Goal: Complete application form

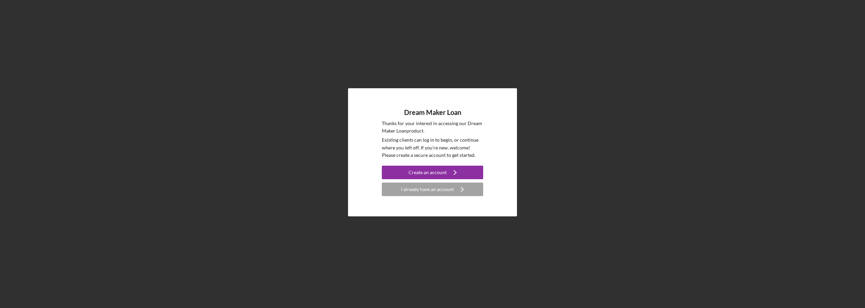
click at [425, 208] on div "Dream Maker Loan Thanks for your interest in accessing our Dream Maker Loan pro…" at bounding box center [432, 152] width 169 height 128
click at [428, 146] on p "Existing clients can log in to begin, or continue where you left off. If you're…" at bounding box center [432, 147] width 101 height 23
click at [435, 171] on div "Create an account" at bounding box center [428, 173] width 38 height 14
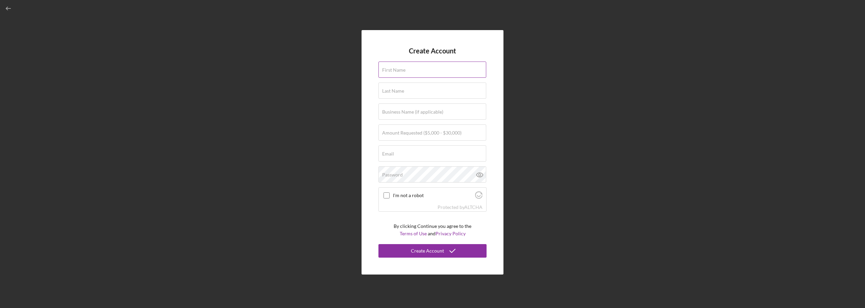
click at [409, 72] on input "First Name" at bounding box center [433, 70] width 108 height 16
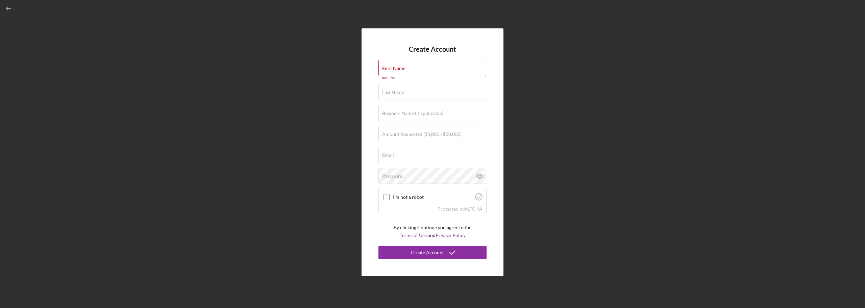
click at [261, 200] on div "Create Account First Name Required Last Name Required Business Name (if applica…" at bounding box center [432, 152] width 859 height 305
click at [401, 68] on label "First Name" at bounding box center [393, 68] width 23 height 5
click at [401, 68] on input "First Name" at bounding box center [433, 68] width 108 height 16
click at [404, 115] on label "Business Name (if applicable)" at bounding box center [412, 113] width 61 height 5
click at [404, 115] on input "Business Name (if applicable)" at bounding box center [433, 113] width 108 height 16
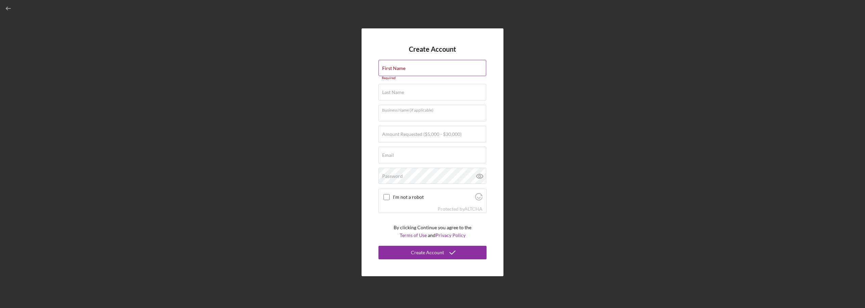
click at [389, 69] on label "First Name" at bounding box center [393, 68] width 23 height 5
click at [389, 69] on input "First Name" at bounding box center [433, 68] width 108 height 16
type input "[PERSON_NAME]"
click at [393, 112] on label "Business Name (if applicable)" at bounding box center [412, 109] width 61 height 5
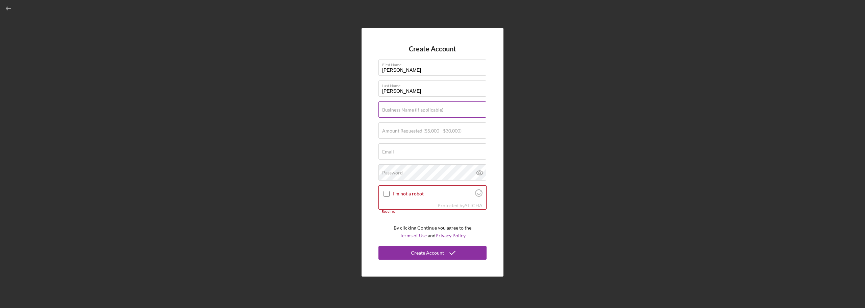
click at [393, 112] on input "Business Name (if applicable)" at bounding box center [433, 109] width 108 height 16
type input "EL [PERSON_NAME] GIRO MEXICAN RESTAURANT LLC"
click at [396, 122] on form "Create Account First Name INES Last Name RIVERA RUIZ Business Name (if applicab…" at bounding box center [433, 152] width 108 height 215
click at [398, 125] on div "Amount Requested ($5,000 - $30,000)" at bounding box center [433, 130] width 108 height 17
type input "$30,000"
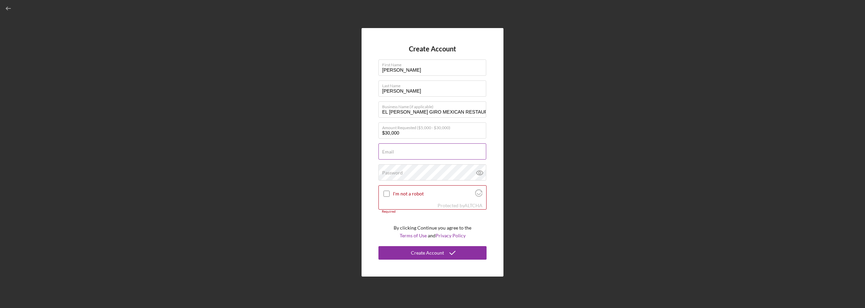
click at [398, 152] on input "Email" at bounding box center [433, 151] width 108 height 16
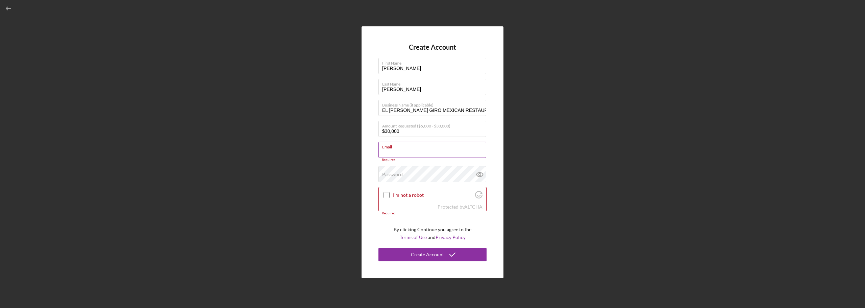
paste input "[EMAIL_ADDRESS][DOMAIN_NAME]"
click at [405, 168] on div "Password" at bounding box center [433, 174] width 108 height 17
click at [369, 163] on div "Create Account First Name INES Last Name RIVERA RUIZ Business Name (if applicab…" at bounding box center [433, 152] width 142 height 252
click at [383, 154] on input "[EMAIL_ADDRESS][DOMAIN_NAME]" at bounding box center [433, 150] width 108 height 16
click at [457, 150] on input "[EMAIL_ADDRESS][DOMAIN_NAME]" at bounding box center [433, 150] width 108 height 16
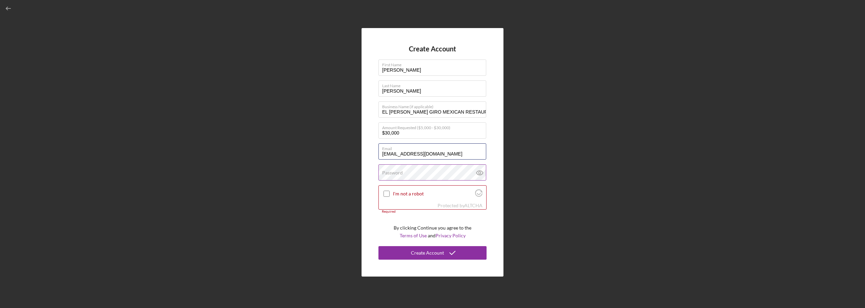
type input "[EMAIL_ADDRESS][DOMAIN_NAME]"
click at [395, 174] on label "Password" at bounding box center [392, 172] width 21 height 5
click at [500, 146] on div "Create Account First Name INES Last Name RIVERA RUIZ Business Name (if applicab…" at bounding box center [433, 152] width 142 height 248
click at [398, 170] on label "Password" at bounding box center [392, 172] width 21 height 5
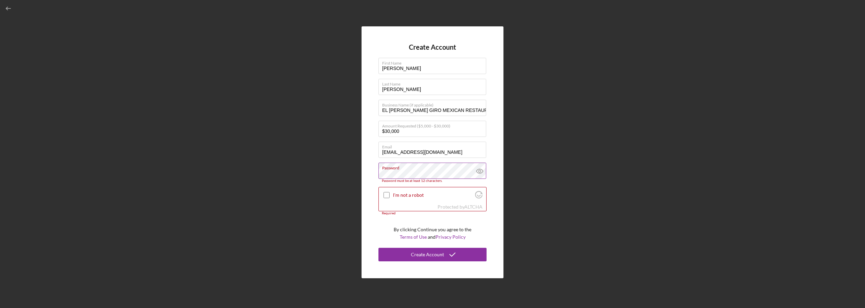
click at [477, 172] on icon at bounding box center [480, 171] width 17 height 17
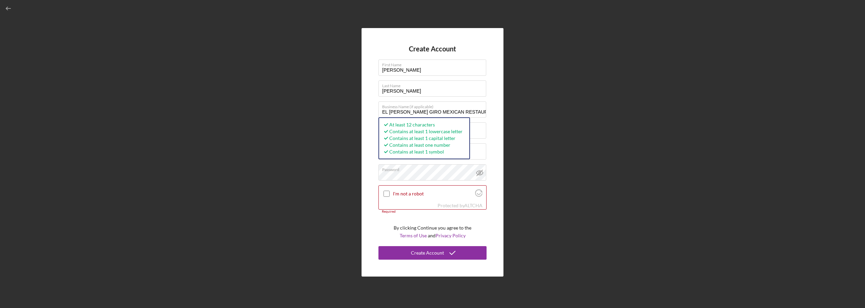
click at [366, 169] on div "Create Account First Name INES Last Name RIVERA RUIZ Business Name (if applicab…" at bounding box center [433, 152] width 142 height 248
click at [385, 192] on input "I'm not a robot" at bounding box center [387, 194] width 6 height 6
click at [376, 222] on div "Create Account First Name INES Last Name RIVERA RUIZ Business Name (if applicab…" at bounding box center [433, 152] width 142 height 248
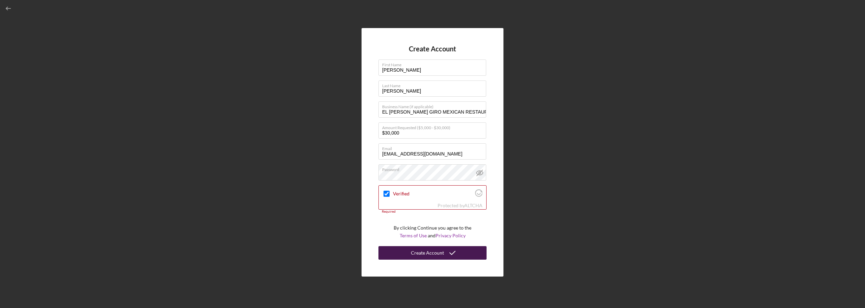
click at [435, 256] on div "Create Account" at bounding box center [427, 253] width 33 height 14
click at [380, 216] on form "Create Account First Name INES Last Name RIVERA RUIZ Business Name (if applicab…" at bounding box center [433, 152] width 108 height 215
click at [387, 196] on input "Verified" at bounding box center [387, 194] width 6 height 6
click at [386, 193] on input "Verified" at bounding box center [387, 194] width 6 height 6
click at [383, 221] on form "Create Account First Name INES Last Name RIVERA RUIZ Business Name (if applicab…" at bounding box center [433, 152] width 108 height 215
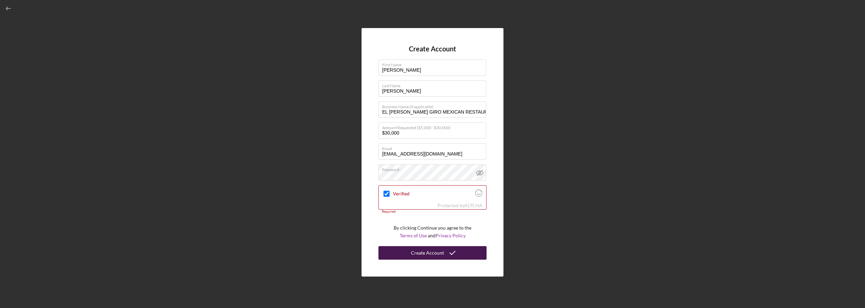
click at [446, 253] on icon "submit" at bounding box center [452, 252] width 17 height 17
click at [484, 177] on icon at bounding box center [480, 172] width 17 height 17
click at [480, 172] on icon at bounding box center [480, 172] width 17 height 17
click at [480, 172] on line at bounding box center [480, 173] width 6 height 6
click at [481, 193] on icon "Visit Altcha.org" at bounding box center [479, 194] width 4 height 2
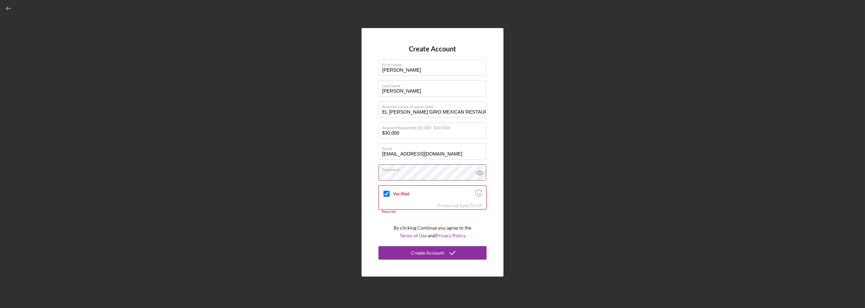
click at [421, 223] on form "Create Account First Name INES Last Name RIVERA RUIZ Business Name (if applicab…" at bounding box center [433, 152] width 108 height 215
click at [375, 222] on div "Create Account First Name INES Last Name RIVERA RUIZ Business Name (if applicab…" at bounding box center [433, 152] width 142 height 248
click at [377, 205] on div "Create Account First Name INES Last Name RIVERA RUIZ Business Name (if applicab…" at bounding box center [433, 152] width 142 height 248
click at [385, 192] on input "Verified" at bounding box center [387, 194] width 6 height 6
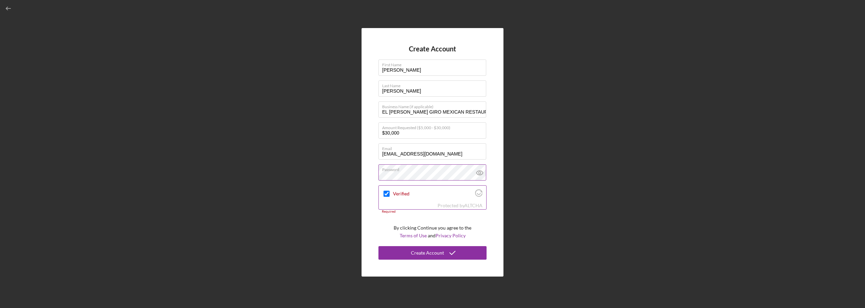
click at [388, 194] on input "Verified" at bounding box center [387, 194] width 6 height 6
checkbox input "true"
click at [427, 253] on div "Create Account" at bounding box center [427, 253] width 33 height 14
click at [427, 145] on label "Email" at bounding box center [434, 147] width 104 height 7
click at [427, 145] on input "[EMAIL_ADDRESS][DOMAIN_NAME]" at bounding box center [433, 151] width 108 height 16
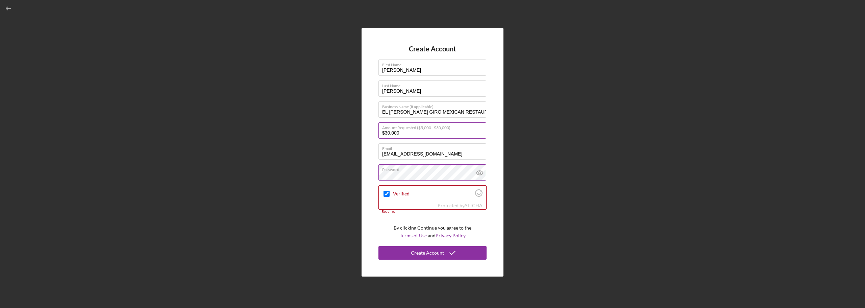
click at [423, 133] on input "$30,000" at bounding box center [433, 130] width 108 height 16
click at [422, 112] on input "EL [PERSON_NAME] GIRO MEXICAN RESTAURANT LLC" at bounding box center [433, 109] width 108 height 16
click at [416, 92] on input "[PERSON_NAME]" at bounding box center [433, 88] width 108 height 16
type input "RIVERA RUIz"
click at [416, 128] on label "Amount Requested ($5,000 - $30,000)" at bounding box center [434, 126] width 104 height 7
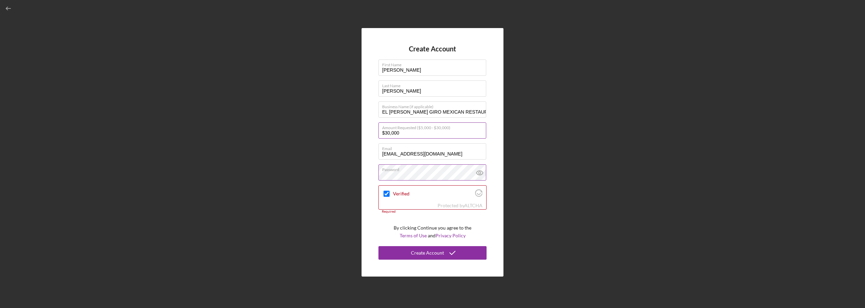
click at [416, 128] on input "$30,000" at bounding box center [433, 130] width 108 height 16
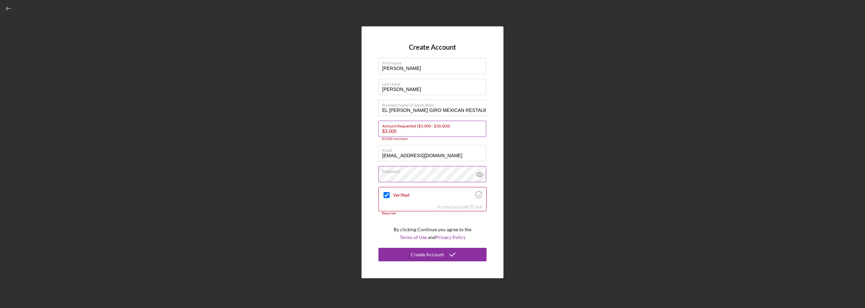
type input "$30,000"
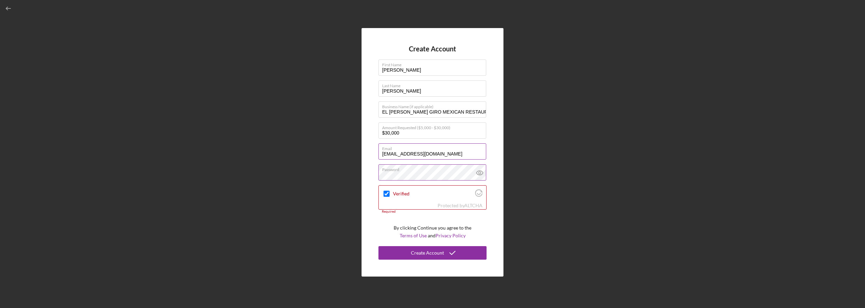
click at [465, 152] on input "[EMAIL_ADDRESS][DOMAIN_NAME]" at bounding box center [433, 151] width 108 height 16
type input "[EMAIL_ADDRESS][DOMAIN_NAME]"
click at [492, 163] on div "Create Account First Name INES Last Name RIVERA RUIz Business Name (if applicab…" at bounding box center [433, 152] width 142 height 248
click at [374, 187] on div "Create Account First Name INES Last Name RIVERA RUIz Business Name (if applicab…" at bounding box center [433, 152] width 142 height 248
click at [477, 174] on icon at bounding box center [480, 172] width 17 height 17
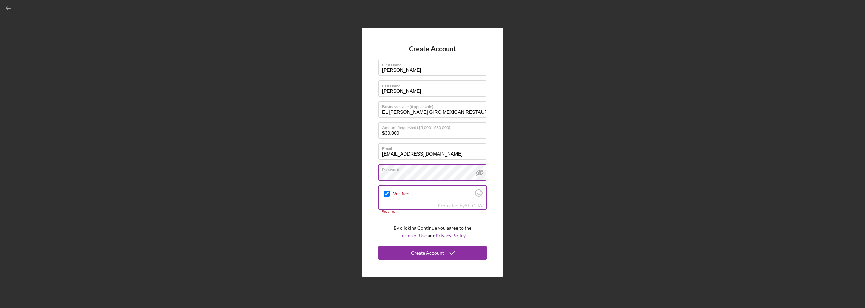
click at [473, 197] on div "Verified" at bounding box center [433, 194] width 108 height 16
click at [388, 193] on input "Verified" at bounding box center [387, 194] width 6 height 6
click at [385, 193] on input "Verified" at bounding box center [387, 194] width 6 height 6
click at [388, 193] on input "Verified" at bounding box center [387, 194] width 6 height 6
click at [387, 194] on input "Verified" at bounding box center [387, 194] width 6 height 6
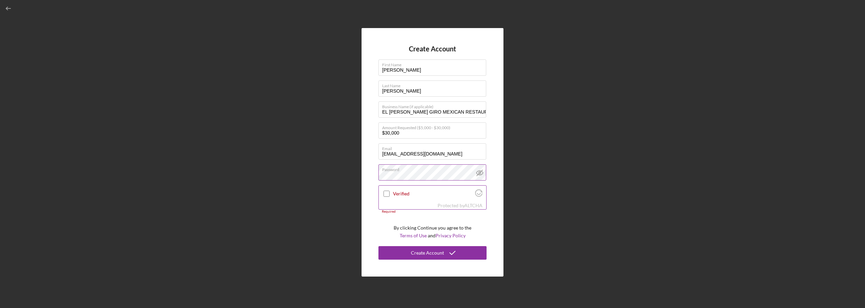
checkbox input "true"
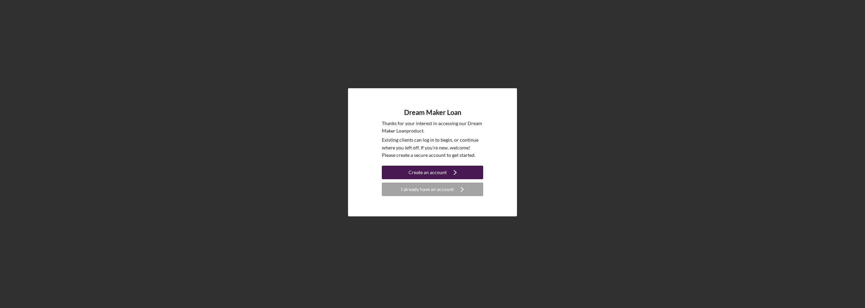
click at [436, 173] on div "Create an account" at bounding box center [428, 173] width 38 height 14
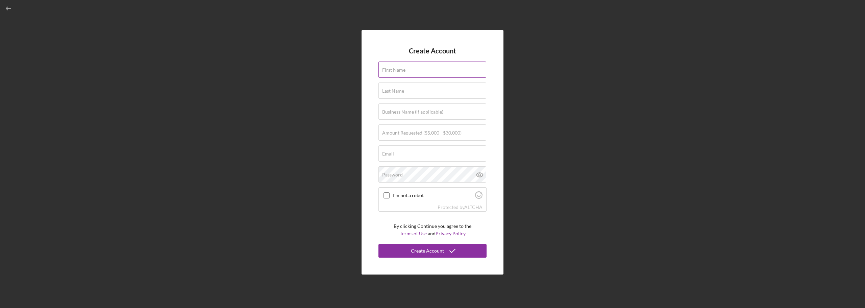
click at [398, 69] on label "First Name" at bounding box center [393, 69] width 23 height 5
click at [398, 69] on input "First Name" at bounding box center [433, 70] width 108 height 16
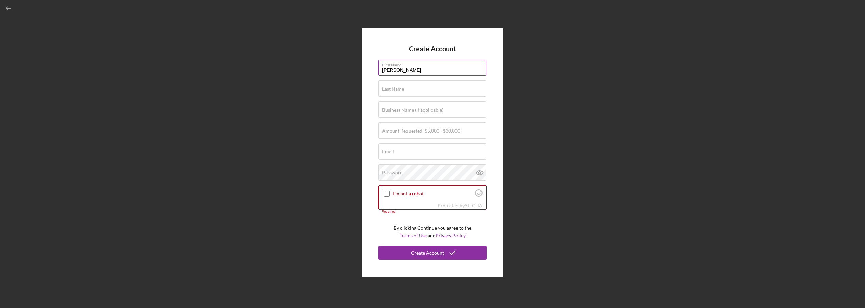
type input "[PERSON_NAME]"
click at [409, 106] on div "Business Name (if applicable)" at bounding box center [433, 109] width 108 height 17
type input "EL [PERSON_NAME] GIRO MEXICAN RESTAURANT LLC"
click at [417, 129] on label "Amount Requested ($5,000 - $30,000)" at bounding box center [421, 130] width 79 height 5
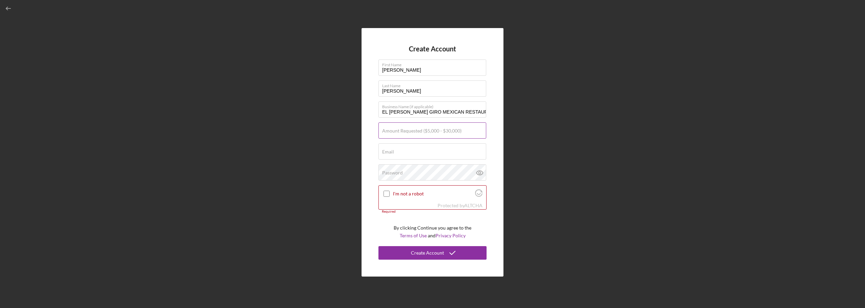
click at [417, 129] on input "Amount Requested ($5,000 - $30,000)" at bounding box center [433, 130] width 108 height 16
type input "$30,000"
click at [405, 160] on form "Create Account First Name [PERSON_NAME] Last Name [PERSON_NAME] Business Name (…" at bounding box center [433, 152] width 108 height 215
click at [404, 151] on div "Email Required" at bounding box center [433, 151] width 108 height 17
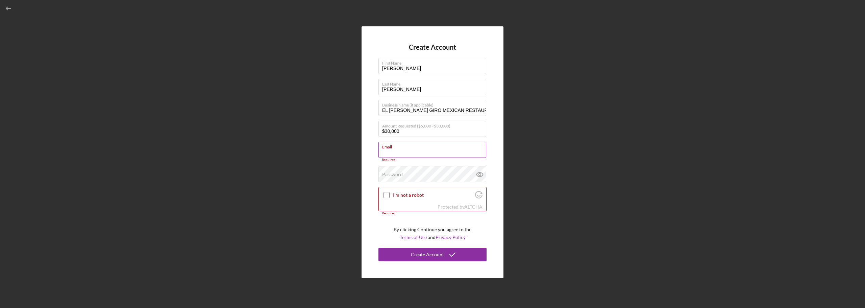
paste input "[EMAIL_ADDRESS][DOMAIN_NAME]"
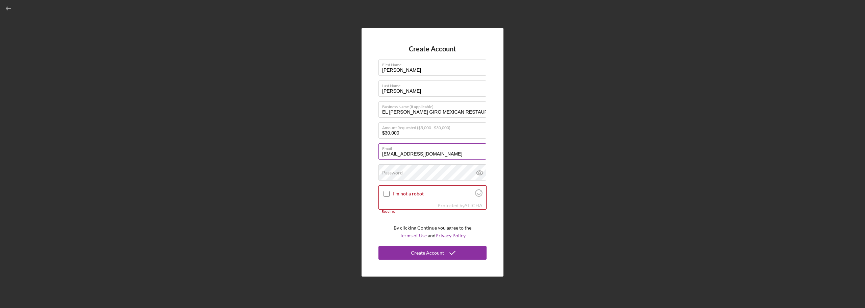
type input "[EMAIL_ADDRESS][DOMAIN_NAME]"
click at [410, 170] on div "Password" at bounding box center [433, 172] width 108 height 17
click at [367, 185] on div "Create Account First Name [PERSON_NAME] Last Name [PERSON_NAME] Business Name (…" at bounding box center [433, 152] width 142 height 248
click at [386, 193] on input "I'm not a robot" at bounding box center [387, 194] width 6 height 6
checkbox input "true"
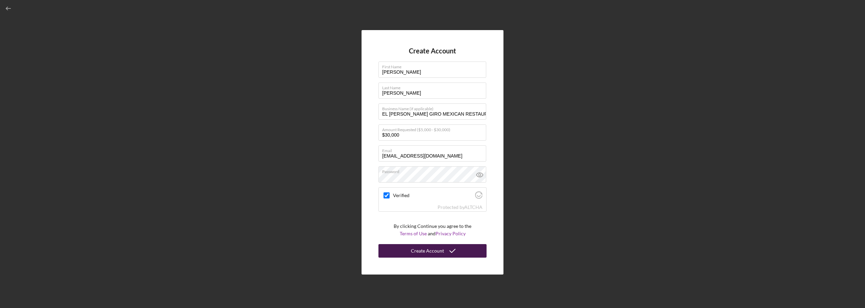
click at [434, 248] on div "Create Account" at bounding box center [427, 251] width 33 height 14
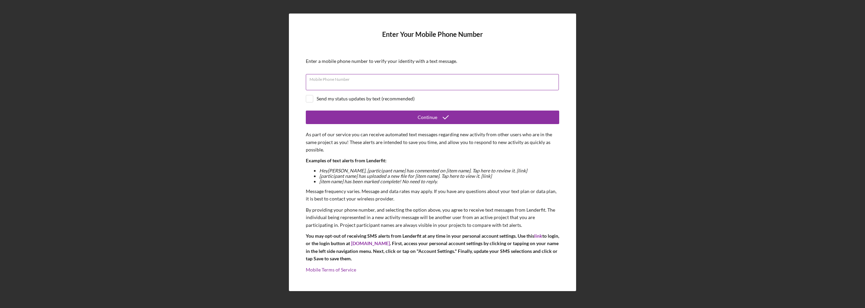
click at [350, 90] on input "Mobile Phone Number" at bounding box center [432, 82] width 253 height 16
click at [317, 82] on input "Mobile Phone Number" at bounding box center [432, 82] width 253 height 16
type input "[PHONE_NUMBER]"
click at [308, 95] on input "checkbox" at bounding box center [309, 98] width 7 height 7
checkbox input "true"
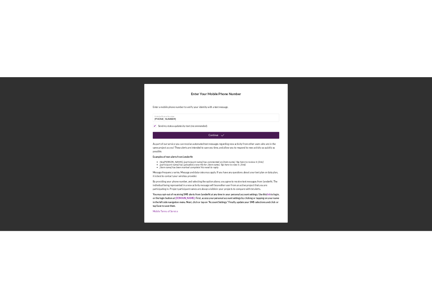
scroll to position [3, 0]
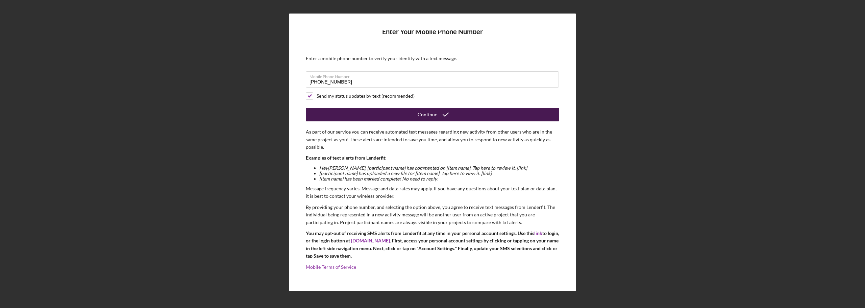
click at [422, 115] on div "Continue" at bounding box center [428, 115] width 20 height 14
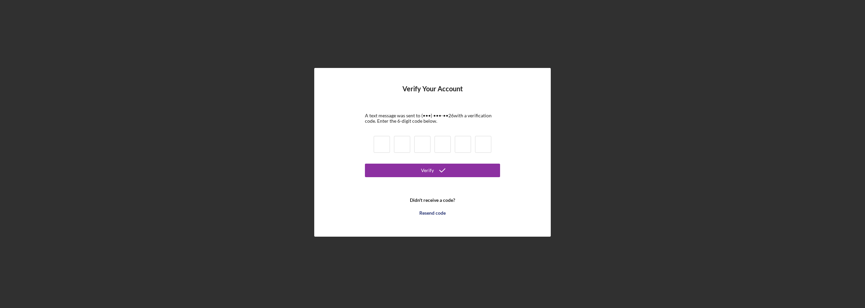
click at [380, 146] on input at bounding box center [382, 144] width 16 height 17
click at [376, 143] on input at bounding box center [382, 144] width 16 height 17
type input "5"
type input "8"
type input "4"
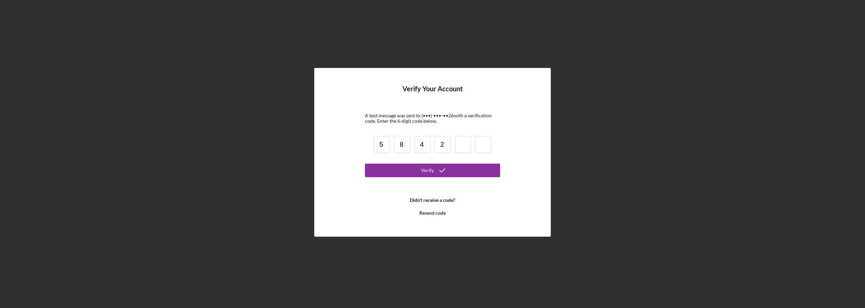
type input "2"
type input "7"
type input "8"
click at [430, 178] on form "Verify Your Account A text message was sent to (•••) •••-•• 26 with a verificat…" at bounding box center [432, 152] width 135 height 135
click at [430, 171] on div "Verify" at bounding box center [427, 171] width 13 height 14
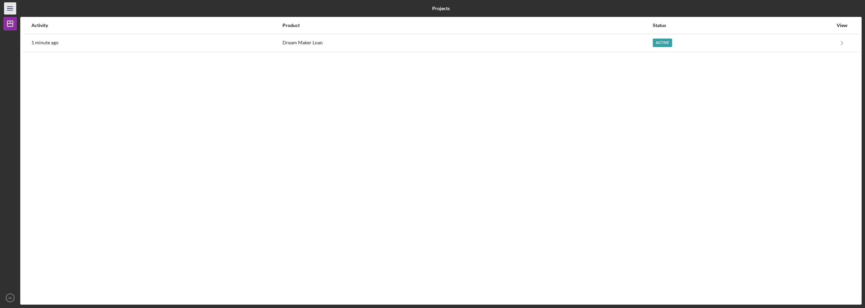
click at [7, 7] on icon "Icon/Menu" at bounding box center [10, 8] width 15 height 15
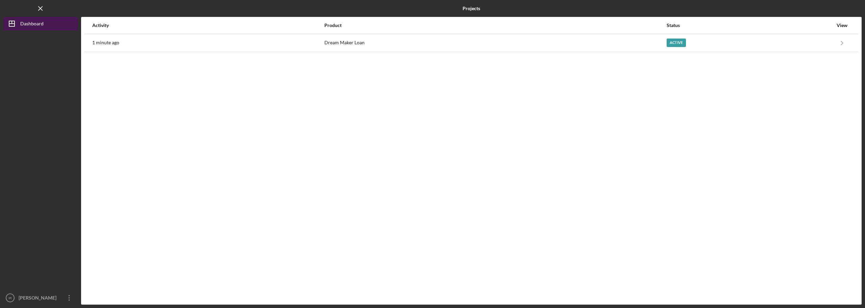
click at [32, 24] on div "Dashboard" at bounding box center [31, 24] width 23 height 15
click at [35, 5] on icon "Icon/Menu Close" at bounding box center [40, 8] width 15 height 15
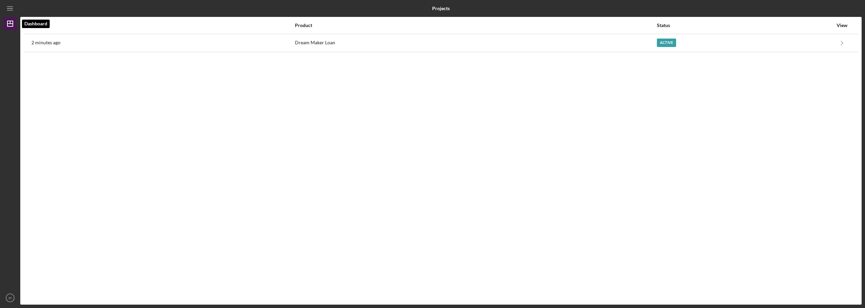
click at [10, 24] on icon "Icon/Dashboard" at bounding box center [10, 23] width 17 height 17
click at [9, 17] on icon "Icon/Dashboard" at bounding box center [10, 23] width 17 height 17
click at [13, 5] on icon "Icon/Menu" at bounding box center [10, 8] width 15 height 15
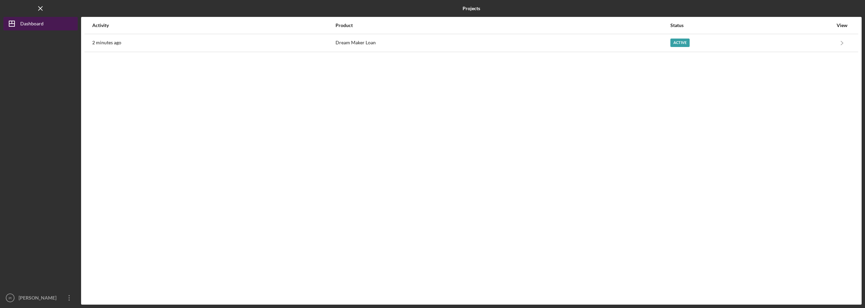
click at [38, 21] on div "Dashboard" at bounding box center [31, 24] width 23 height 15
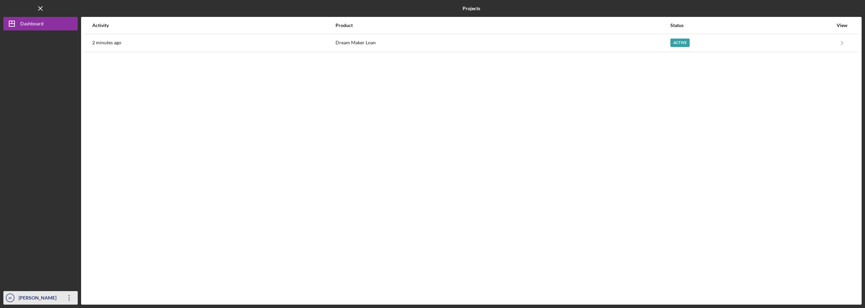
click at [69, 297] on icon "Icon/Overflow" at bounding box center [69, 297] width 17 height 17
click at [41, 237] on div at bounding box center [40, 160] width 74 height 261
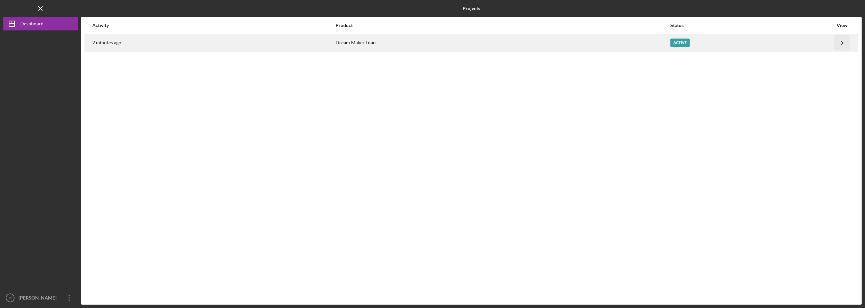
click at [840, 43] on icon "Icon/Navigate" at bounding box center [842, 42] width 15 height 15
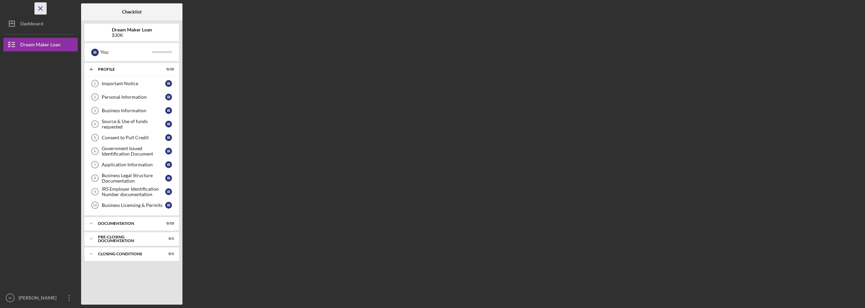
click at [40, 7] on icon "Icon/Menu Close" at bounding box center [40, 8] width 15 height 15
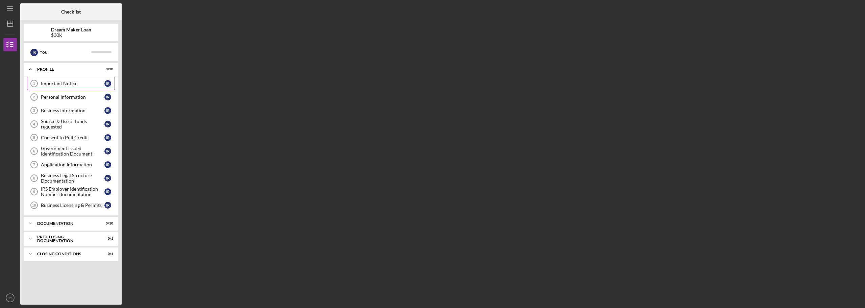
click at [63, 82] on div "Important Notice" at bounding box center [73, 83] width 64 height 5
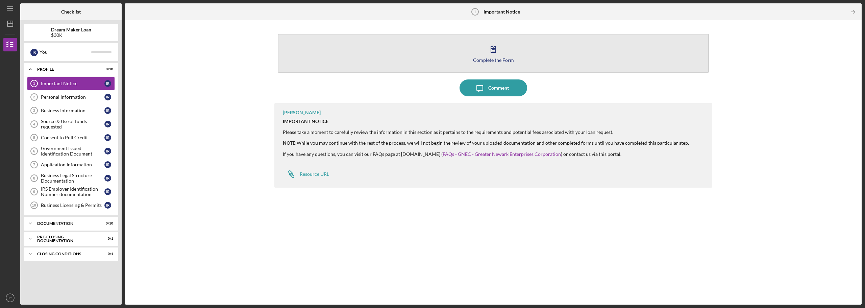
click at [486, 55] on icon "button" at bounding box center [493, 49] width 17 height 17
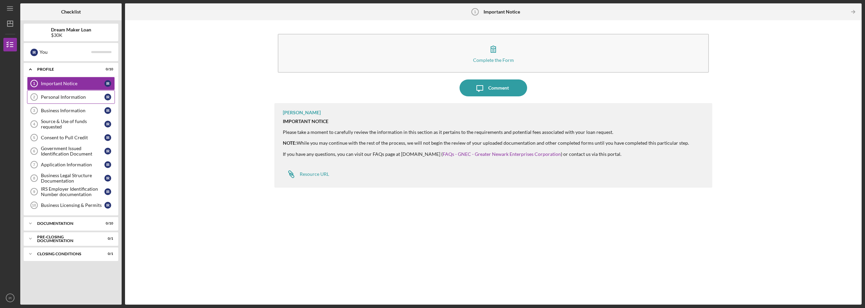
click at [58, 102] on link "Personal Information 2 Personal Information I R" at bounding box center [71, 97] width 88 height 14
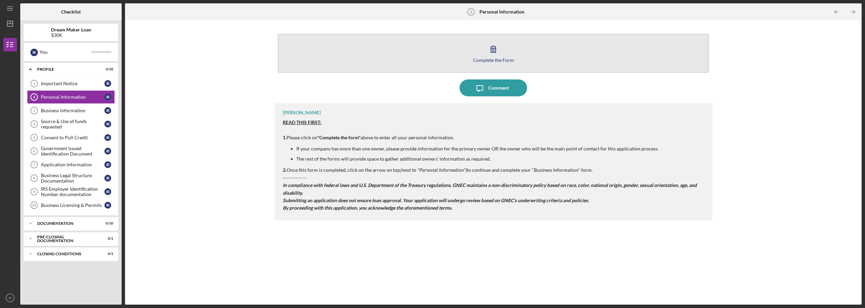
click at [492, 59] on div "Complete the Form" at bounding box center [493, 59] width 41 height 5
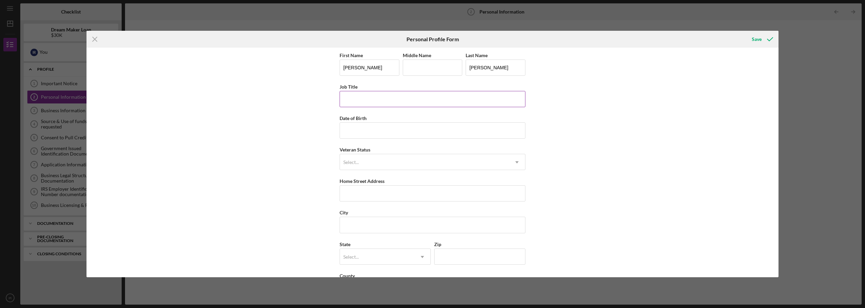
click at [348, 94] on input "Job Title" at bounding box center [433, 99] width 186 height 16
type input "OWNER"
click at [361, 130] on input "Date of Birth" at bounding box center [433, 130] width 186 height 16
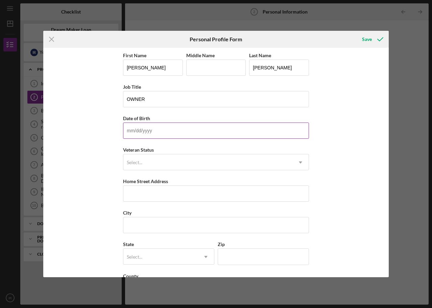
click at [148, 130] on input "Date of Birth" at bounding box center [216, 130] width 186 height 16
type input "0m/dd/yyyy"
type input "[DATE]"
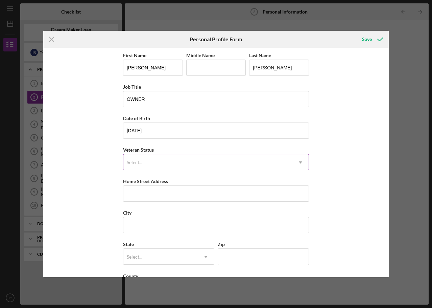
click at [137, 160] on div "Select..." at bounding box center [135, 162] width 16 height 5
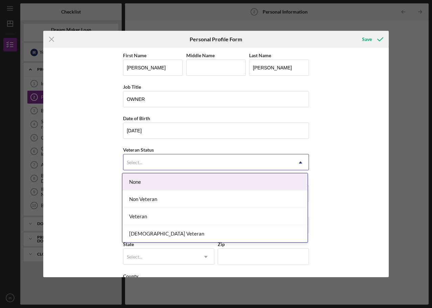
click at [139, 183] on div "None" at bounding box center [214, 181] width 185 height 17
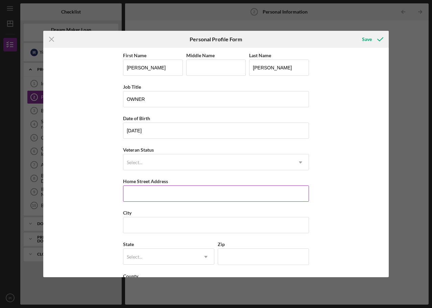
click at [128, 187] on input "Home Street Address" at bounding box center [216, 193] width 186 height 16
type input "13"
